Goal: Use online tool/utility: Utilize a website feature to perform a specific function

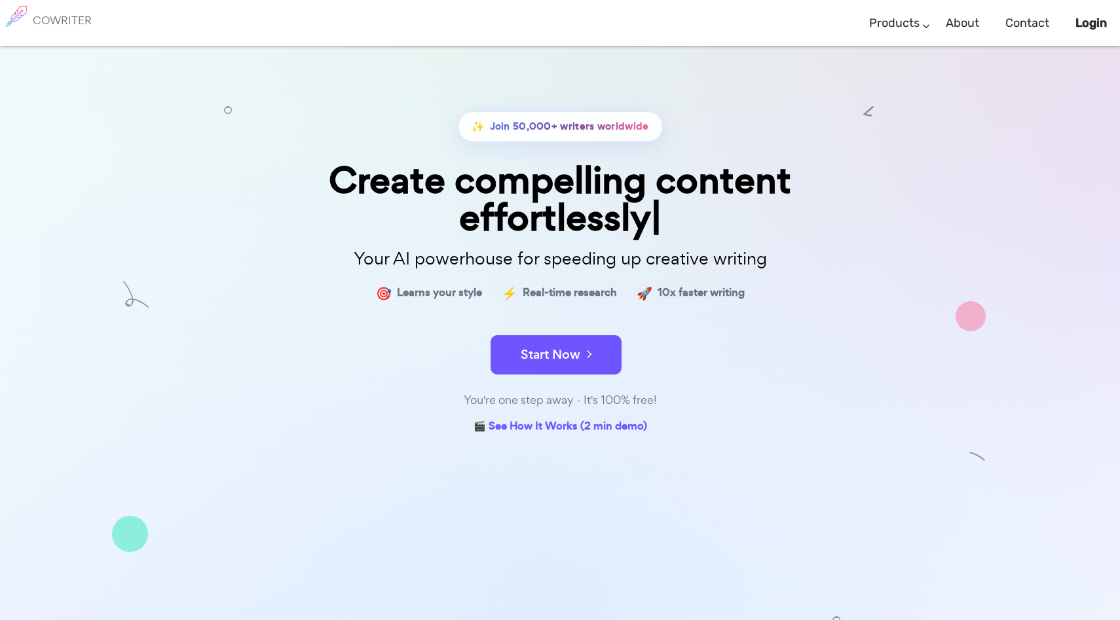
drag, startPoint x: 404, startPoint y: 289, endPoint x: 511, endPoint y: 287, distance: 107.4
click at [512, 288] on div "🎯 Learns your style ⚡ Real-time research 🚀 10x faster writing" at bounding box center [559, 293] width 655 height 19
drag, startPoint x: 511, startPoint y: 287, endPoint x: 658, endPoint y: 303, distance: 147.5
click at [658, 303] on div "✨ Join 50,000+ writers worldwide Create compelling content effortlessly Your AI…" at bounding box center [559, 274] width 655 height 326
click at [665, 293] on span "10x faster writing" at bounding box center [700, 293] width 87 height 19
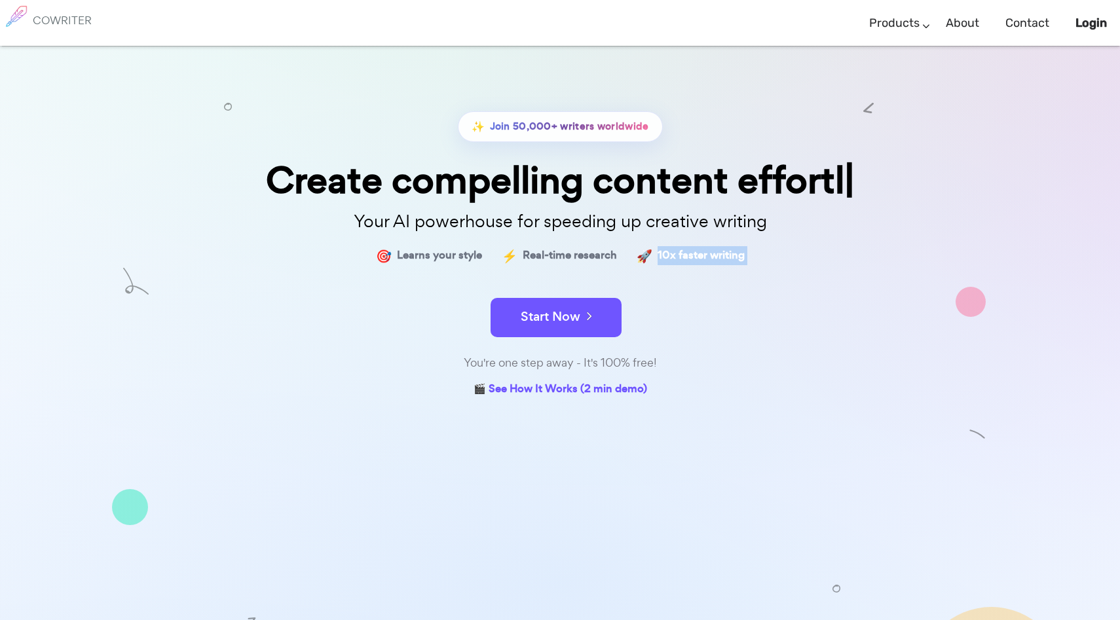
drag, startPoint x: 645, startPoint y: 293, endPoint x: 801, endPoint y: 298, distance: 155.9
click at [802, 300] on div "✨ Join 50,000+ writers worldwide Create compelling content effortl Your AI powe…" at bounding box center [559, 255] width 655 height 288
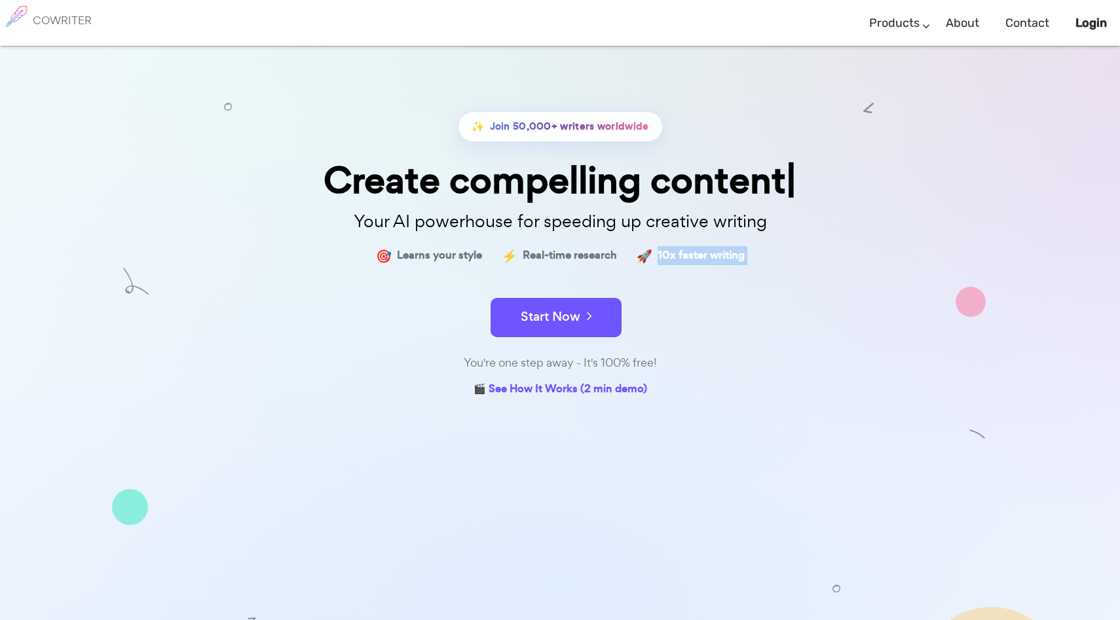
click at [801, 298] on form "Start Now" at bounding box center [559, 311] width 655 height 46
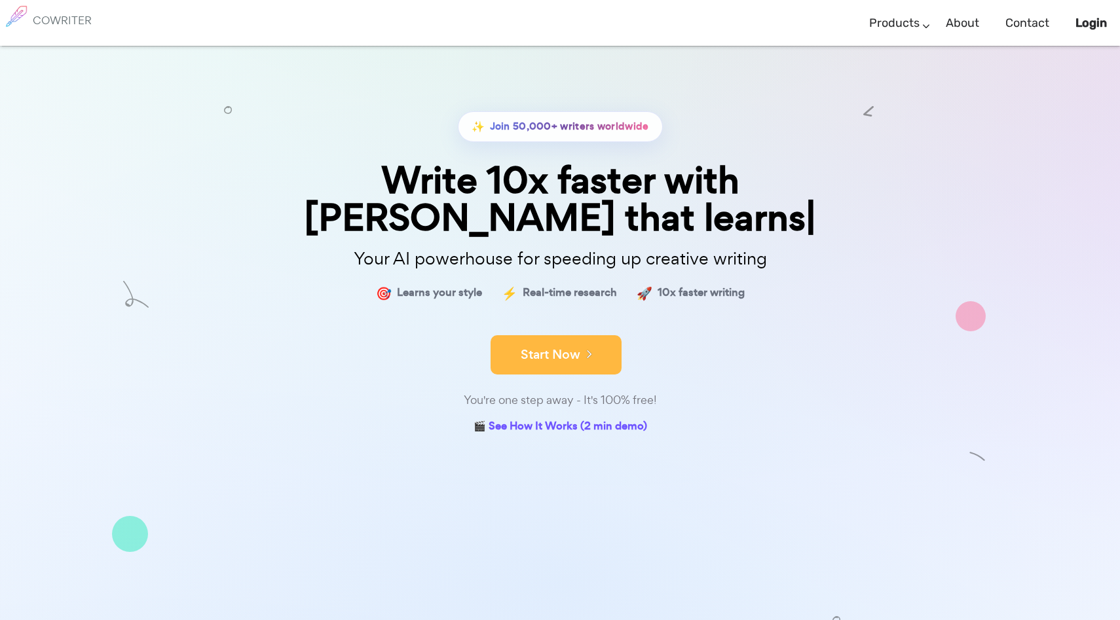
click at [519, 335] on button "Start Now" at bounding box center [555, 354] width 131 height 39
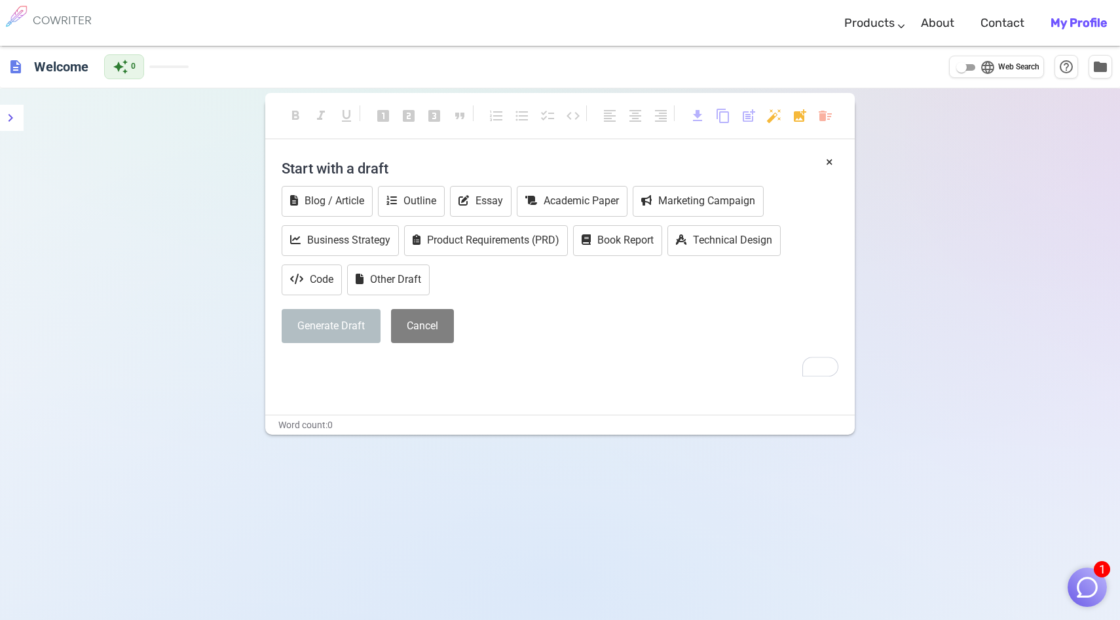
click at [542, 312] on div "Generate Draft Cancel" at bounding box center [560, 326] width 557 height 35
click at [422, 351] on div "Start with a draft Blog / Article Outline Essay Academic Paper Marketing Campai…" at bounding box center [560, 253] width 557 height 200
click at [356, 164] on h4 "Start with a draft" at bounding box center [560, 168] width 557 height 31
click at [342, 207] on button "Blog / Article" at bounding box center [327, 201] width 91 height 31
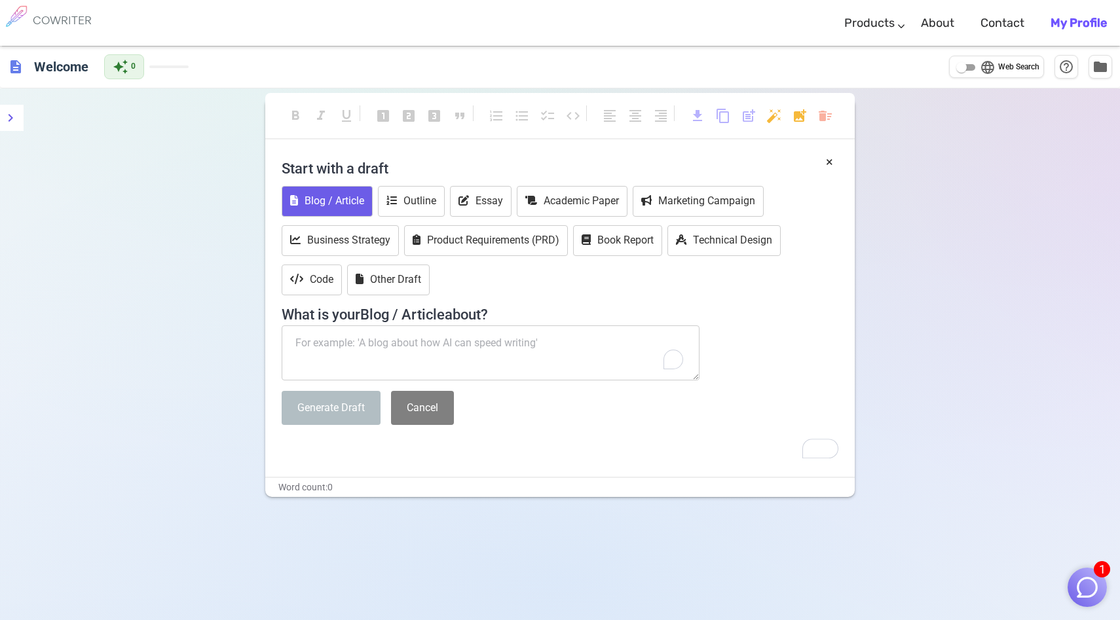
click at [354, 333] on textarea "To enrich screen reader interactions, please activate Accessibility in Grammarl…" at bounding box center [491, 352] width 418 height 55
type textarea "Political landscape in [GEOGRAPHIC_DATA]"
click at [323, 410] on button "Generate Draft" at bounding box center [331, 408] width 99 height 35
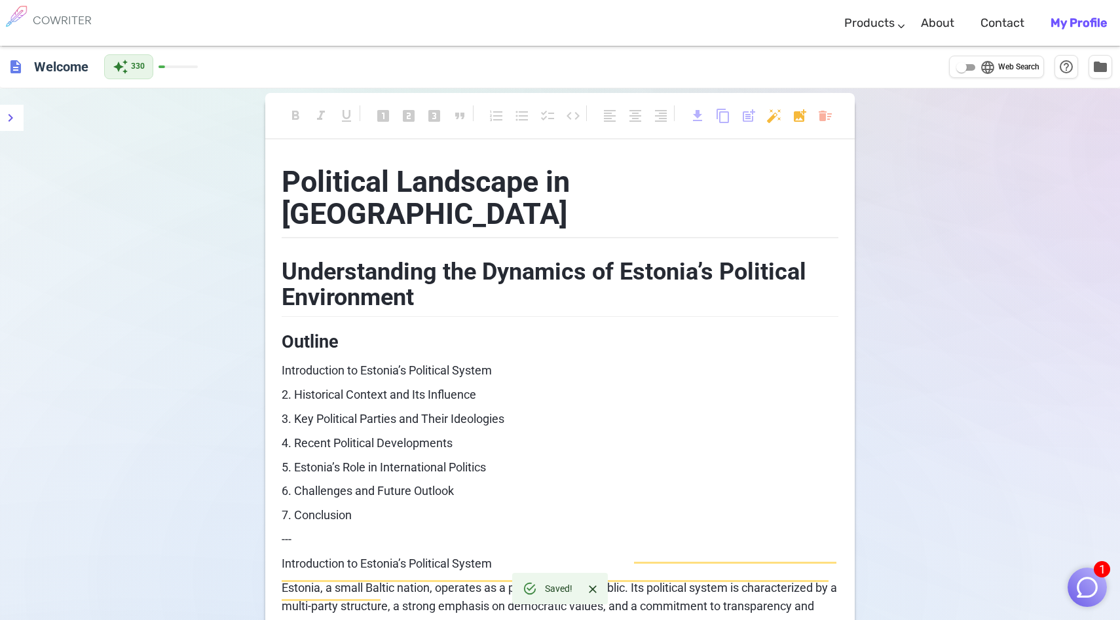
click at [306, 166] on span "Political Landscape in [GEOGRAPHIC_DATA]" at bounding box center [429, 197] width 295 height 67
click at [289, 172] on span "Political Landscape in [GEOGRAPHIC_DATA]" at bounding box center [429, 197] width 295 height 67
click at [287, 258] on span "Understanding the Dynamics of Estonia’s Political Environment" at bounding box center [547, 285] width 530 height 54
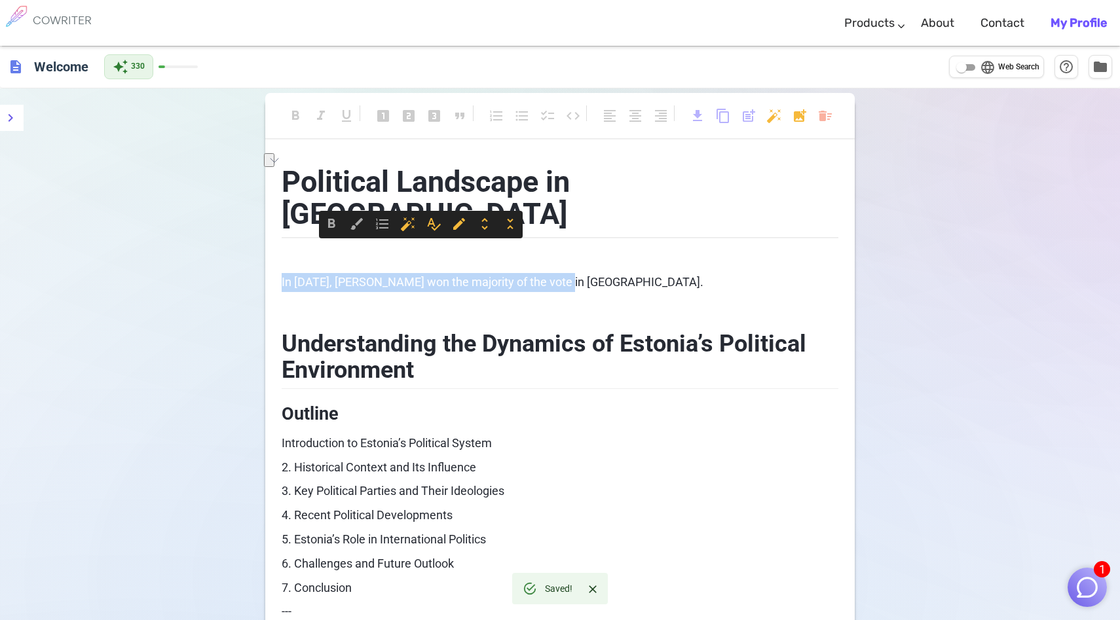
drag, startPoint x: 561, startPoint y: 249, endPoint x: 219, endPoint y: 249, distance: 342.5
click at [1017, 71] on span "Web Search" at bounding box center [1018, 67] width 41 height 13
click at [985, 71] on input "language Web Search" at bounding box center [961, 68] width 47 height 16
checkbox input "true"
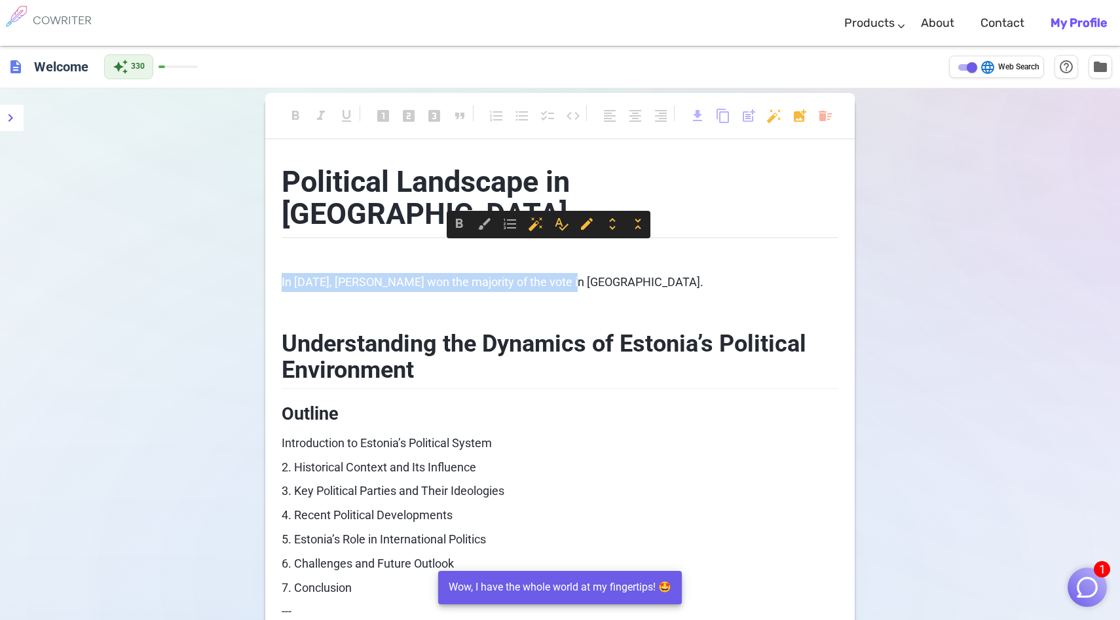
drag, startPoint x: 576, startPoint y: 250, endPoint x: 178, endPoint y: 250, distance: 397.5
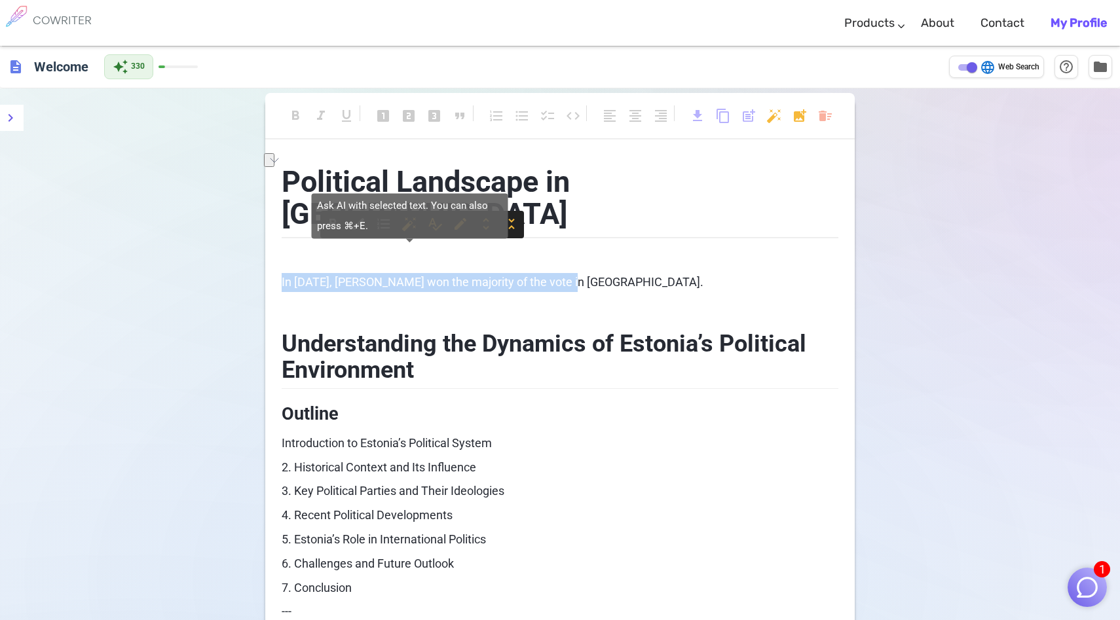
click at [409, 223] on span "auto_fix_high" at bounding box center [409, 224] width 16 height 16
